Goal: Complete application form

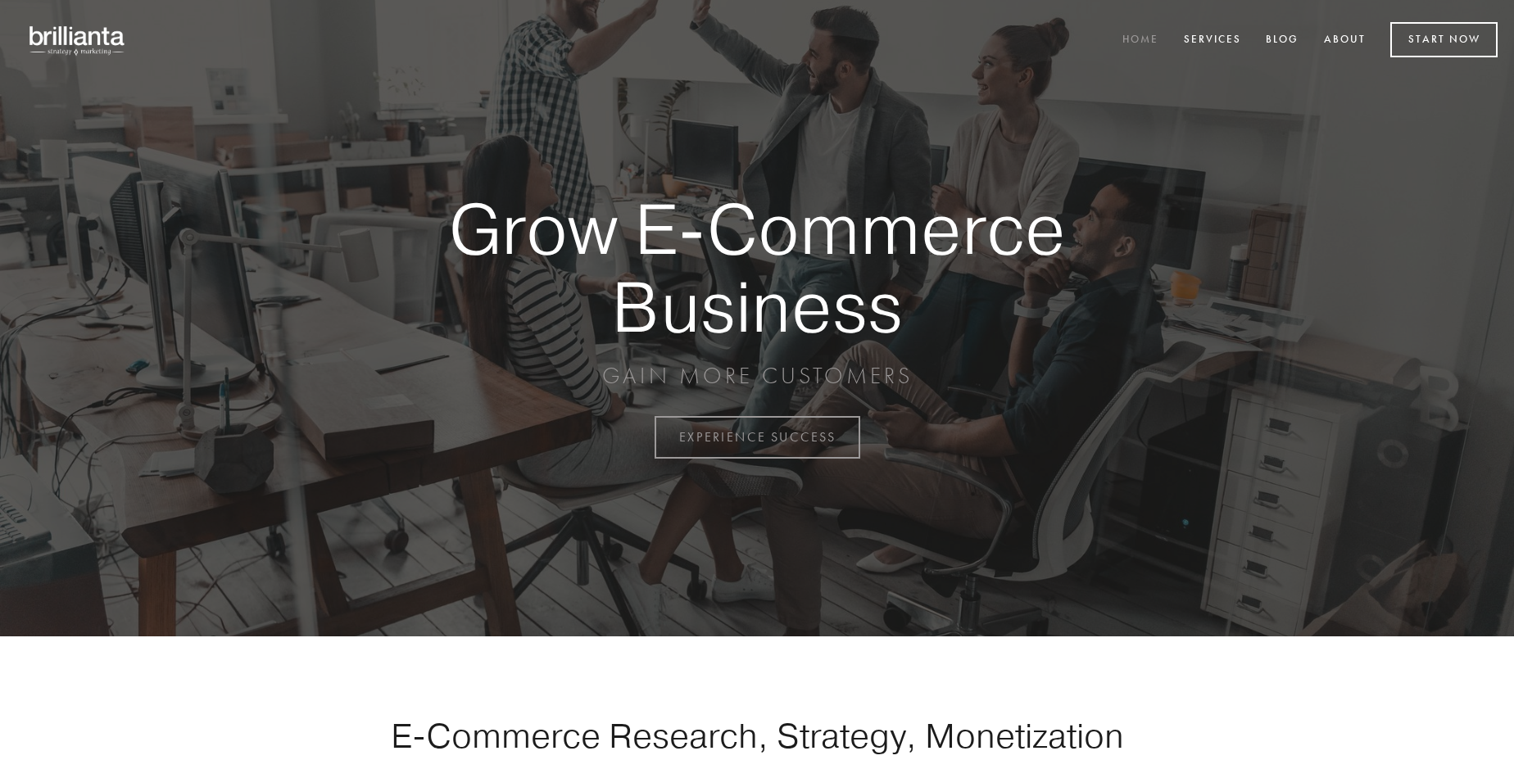
scroll to position [4294, 0]
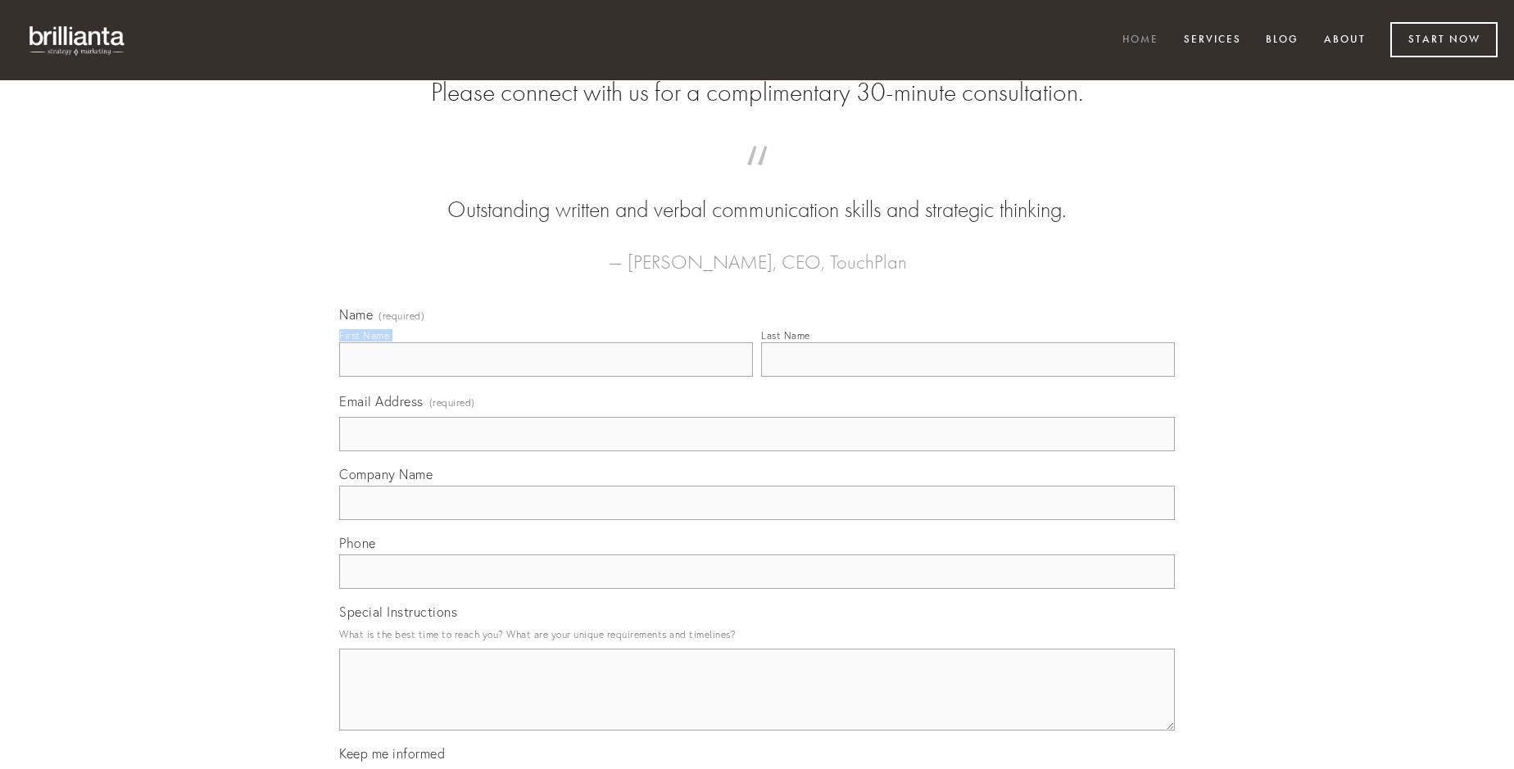
type input "[PERSON_NAME]"
click at [967, 377] on input "Last Name" at bounding box center [968, 359] width 414 height 34
type input "[PERSON_NAME]"
click at [757, 451] on input "Email Address (required)" at bounding box center [756, 434] width 835 height 34
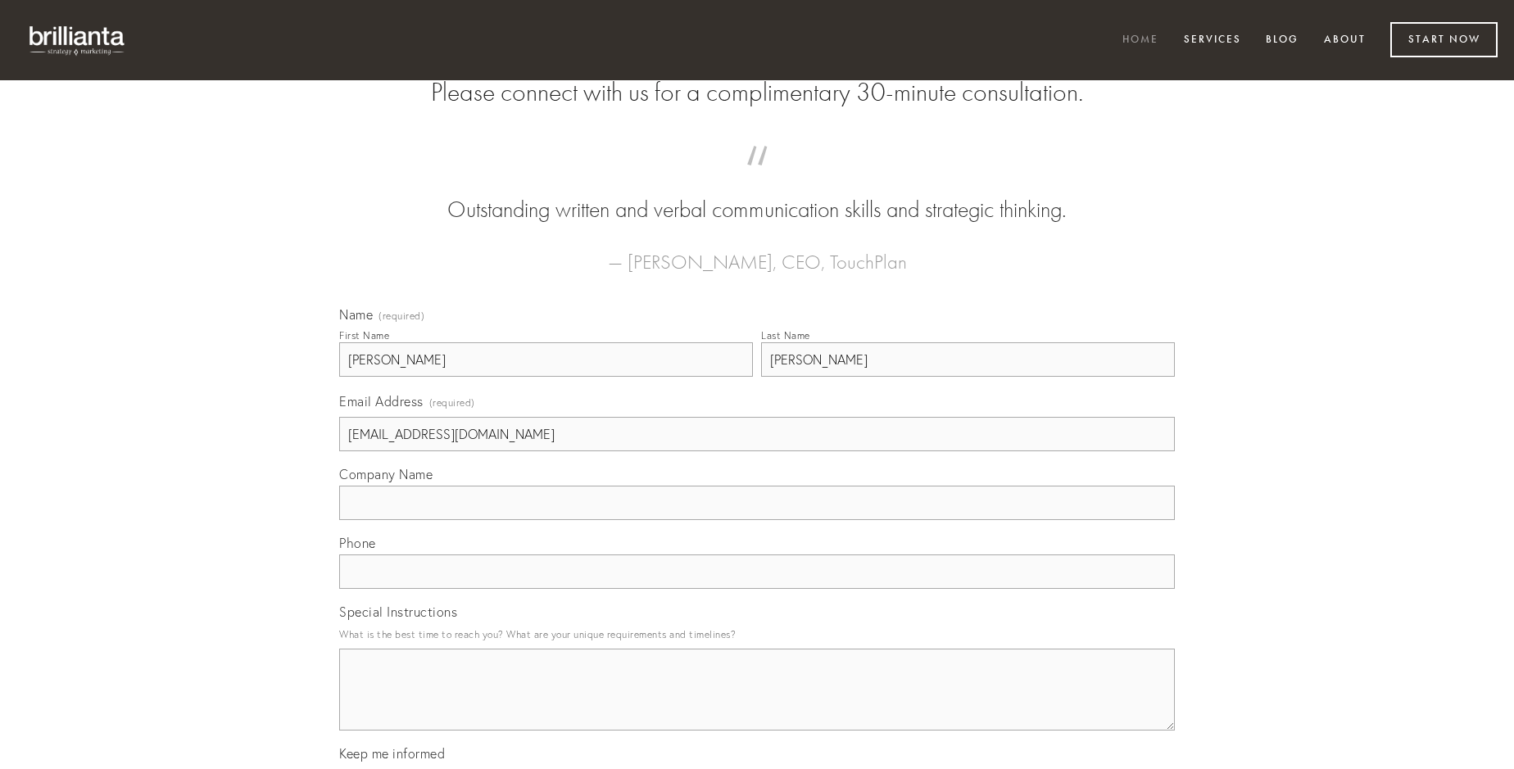
type input "[EMAIL_ADDRESS][DOMAIN_NAME]"
click at [757, 520] on input "Company Name" at bounding box center [756, 503] width 835 height 34
type input "capillus"
click at [757, 589] on input "text" at bounding box center [756, 572] width 835 height 34
click at [757, 704] on textarea "Special Instructions" at bounding box center [756, 690] width 835 height 82
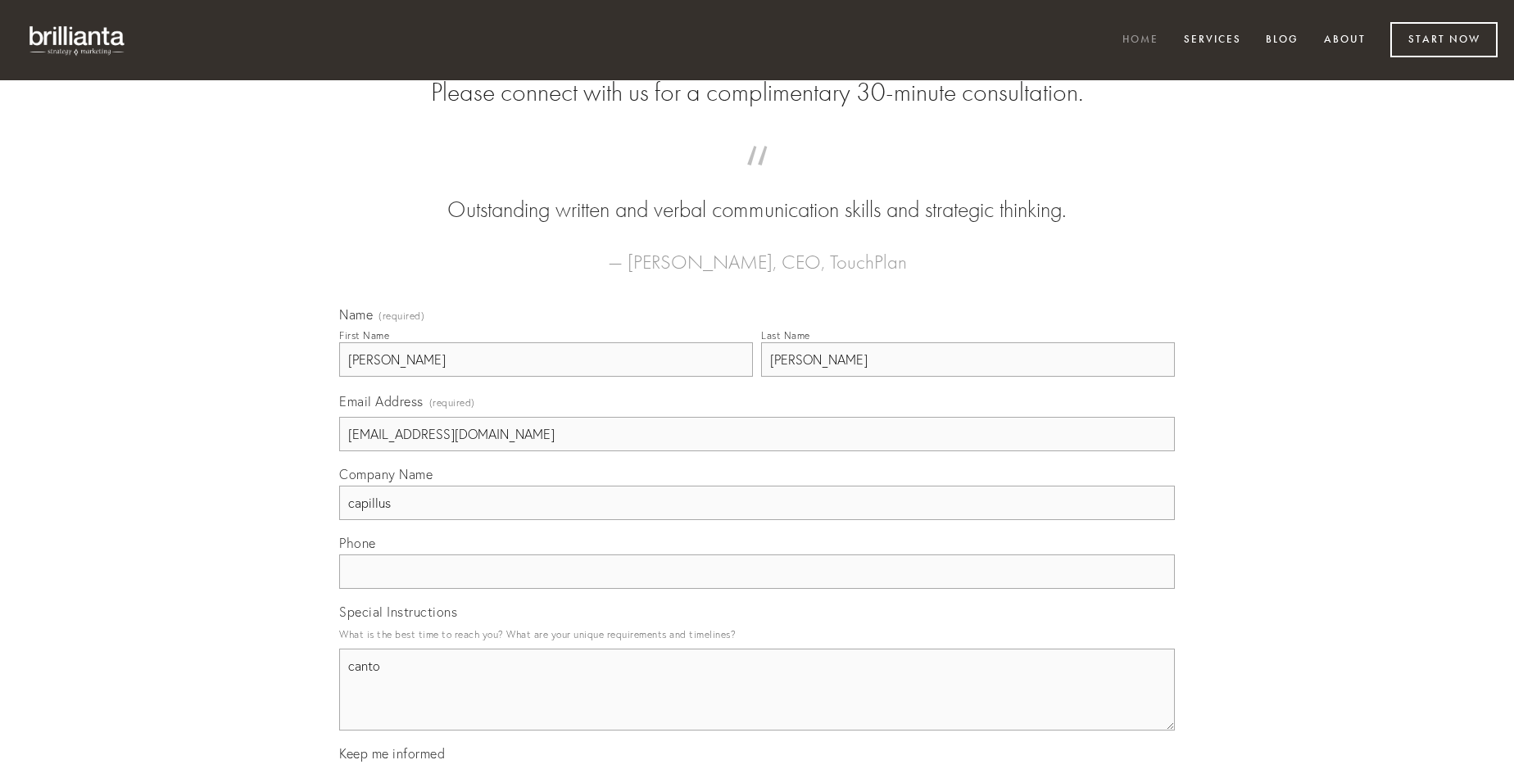
type textarea "canto"
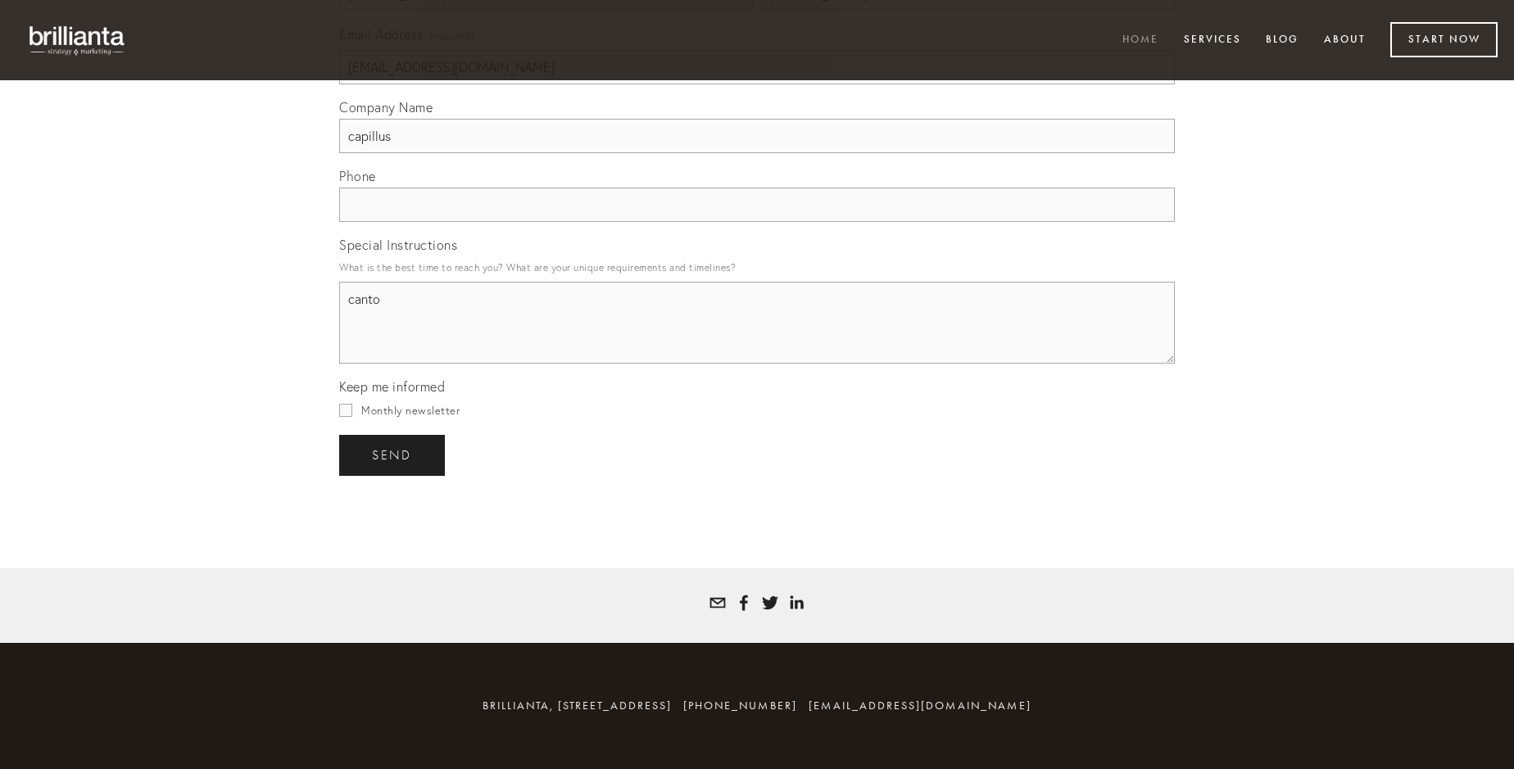
click at [393, 455] on span "send" at bounding box center [392, 455] width 40 height 15
